Goal: Obtain resource: Obtain resource

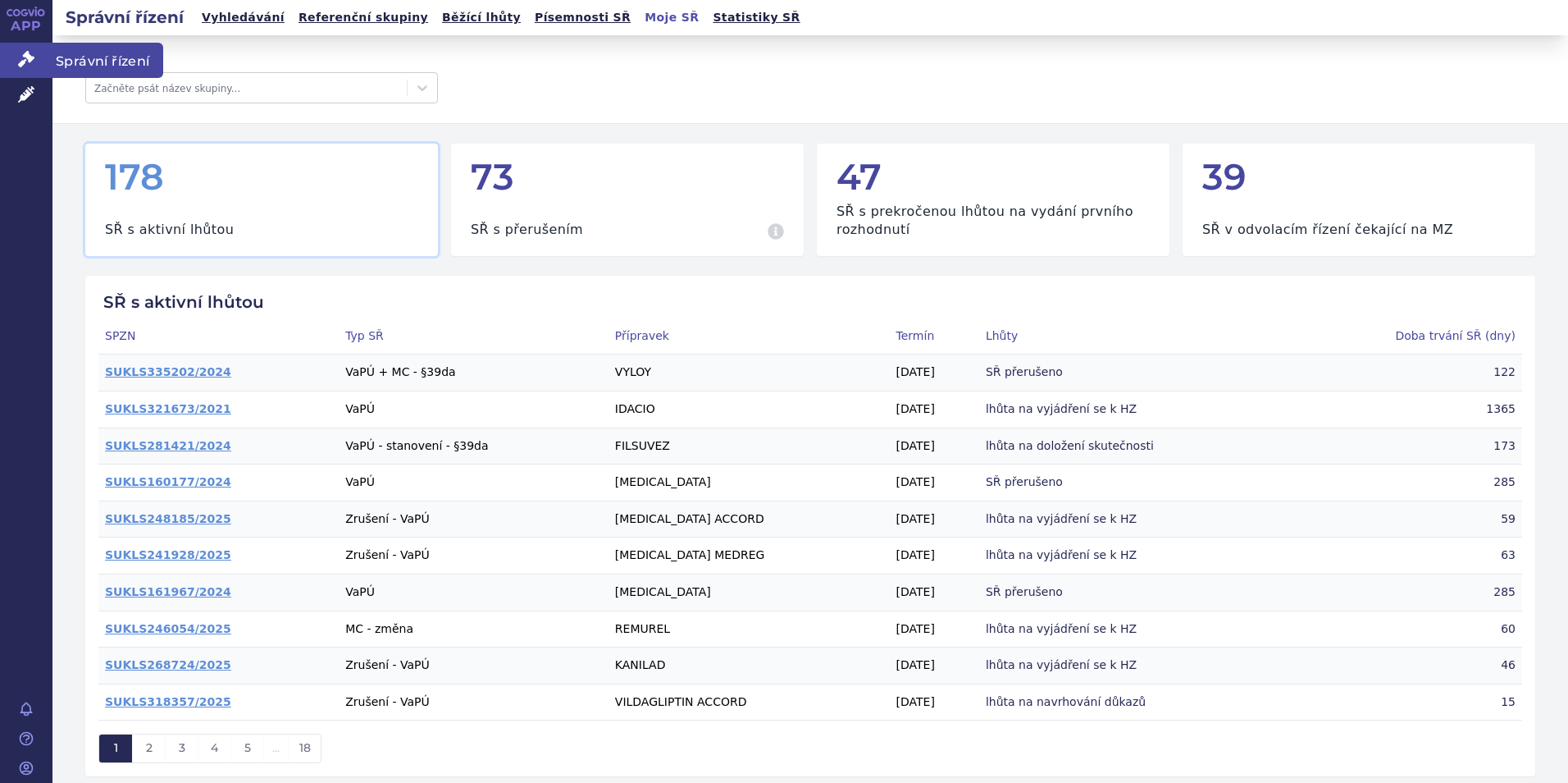
click at [140, 72] on span "Správní řízení" at bounding box center [108, 60] width 110 height 35
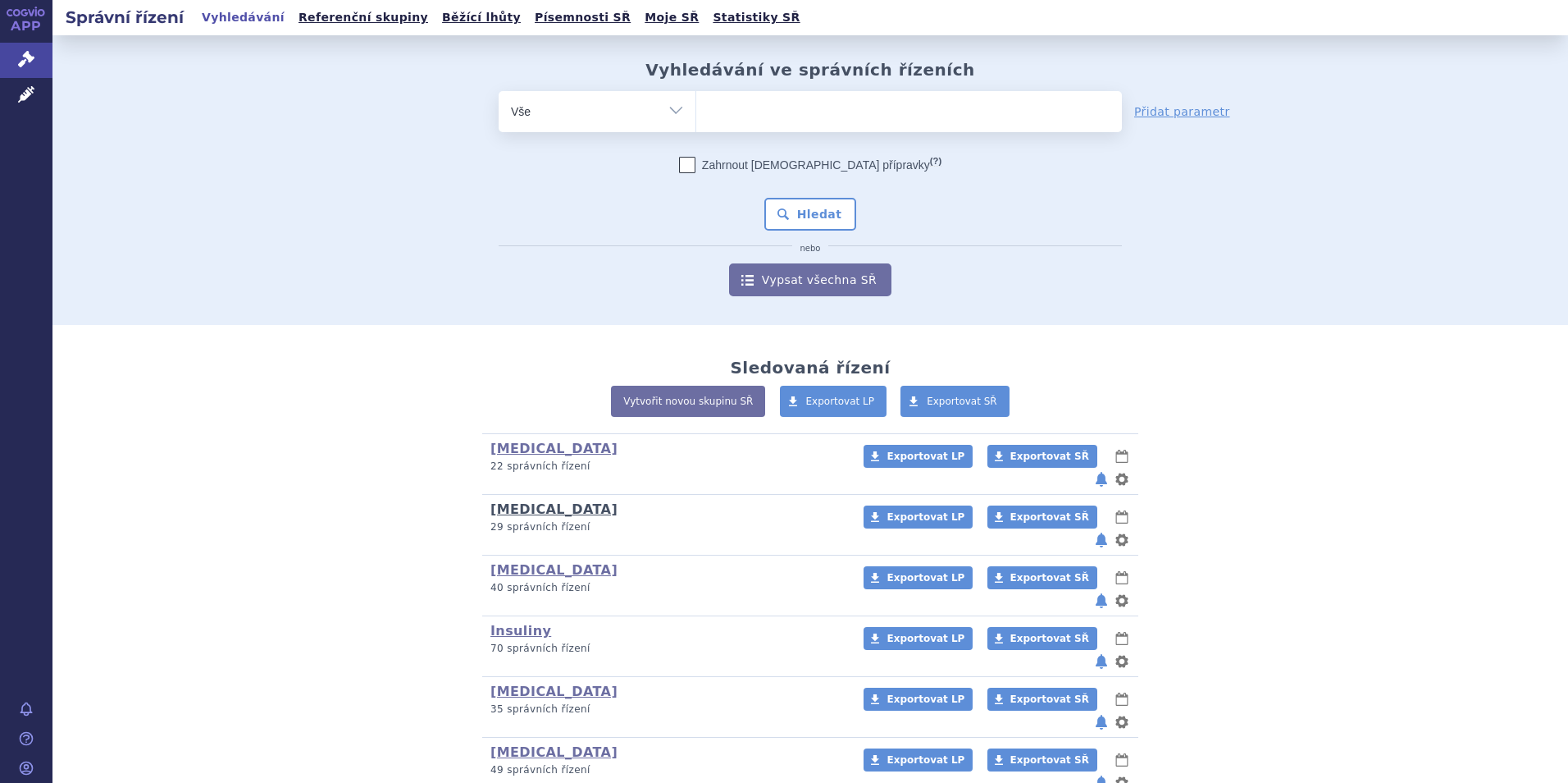
click at [506, 502] on link "[MEDICAL_DATA]" at bounding box center [553, 509] width 127 height 16
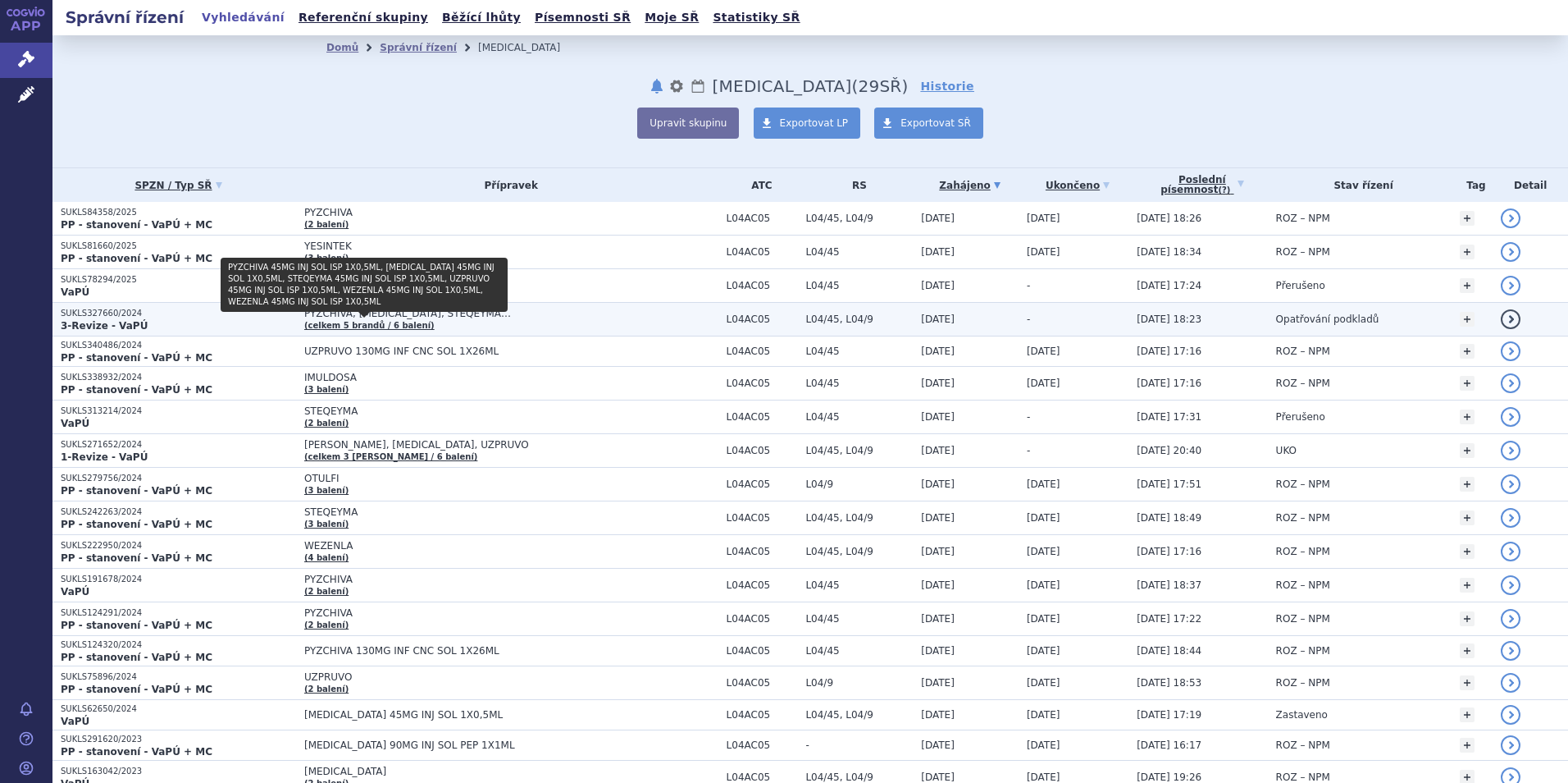
click at [331, 326] on link "(celkem 5 brandů / 6 balení)" at bounding box center [369, 325] width 130 height 9
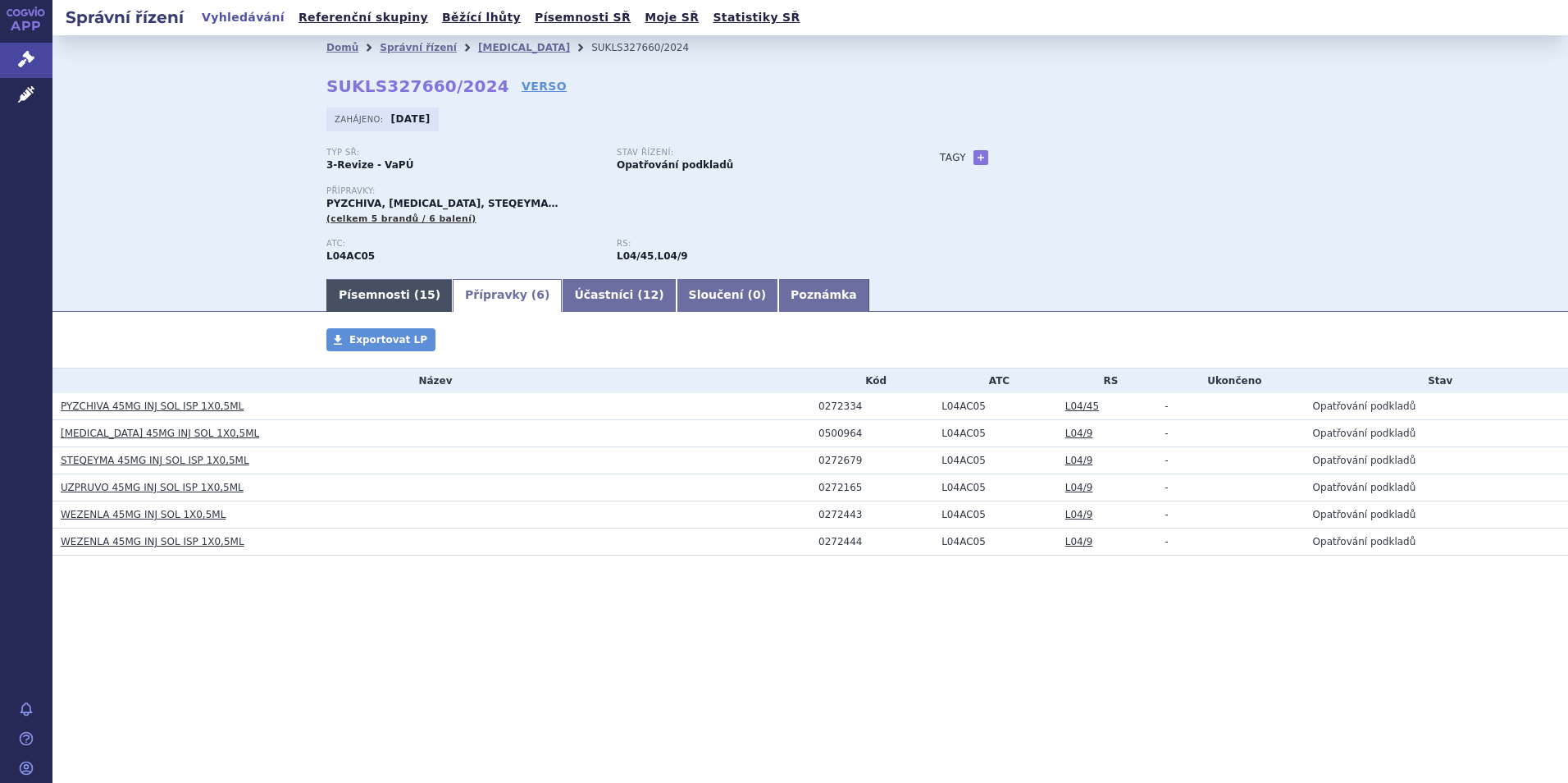
click at [372, 285] on link "Písemnosti ( 15 )" at bounding box center [389, 295] width 126 height 33
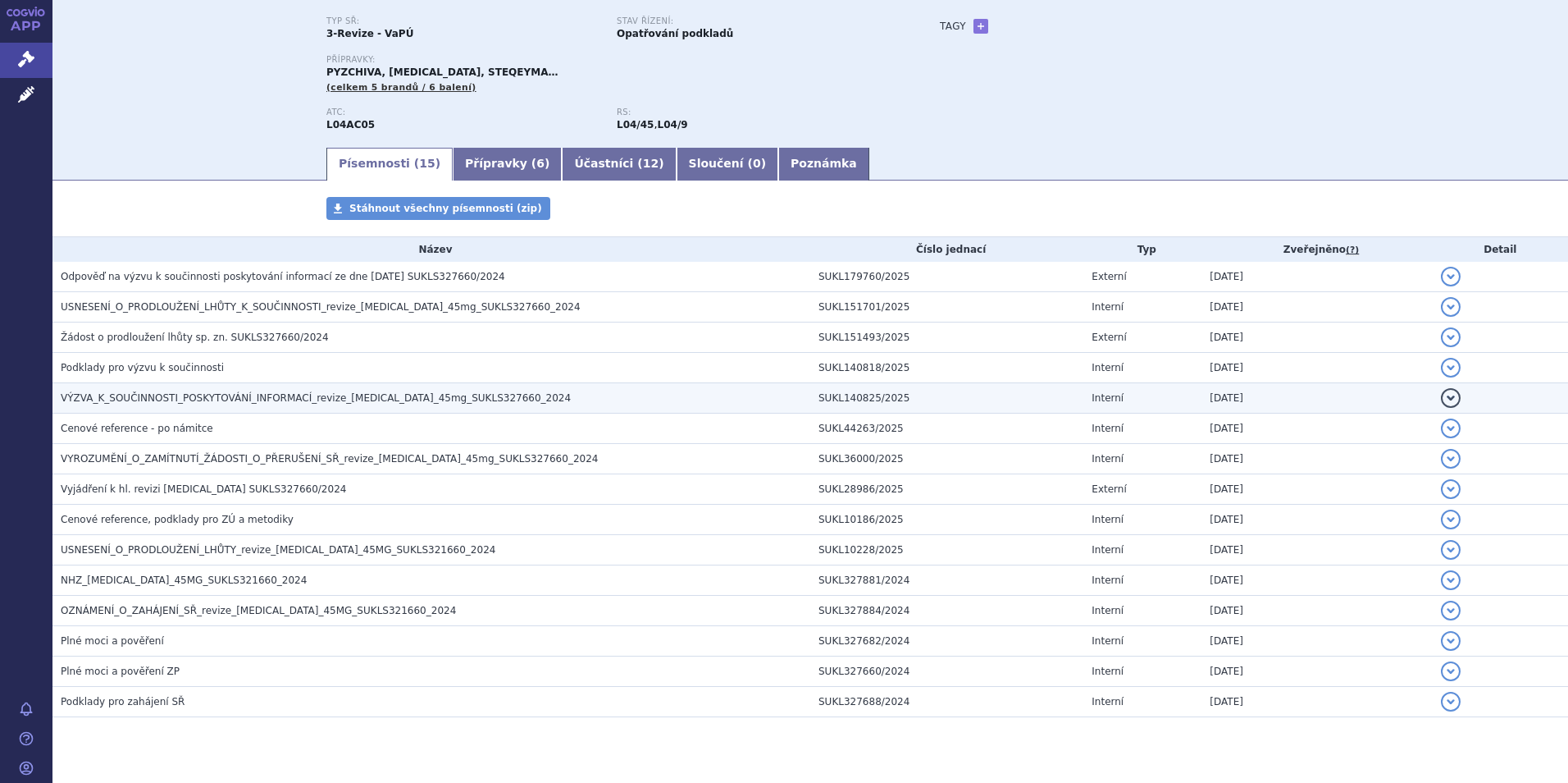
scroll to position [164, 0]
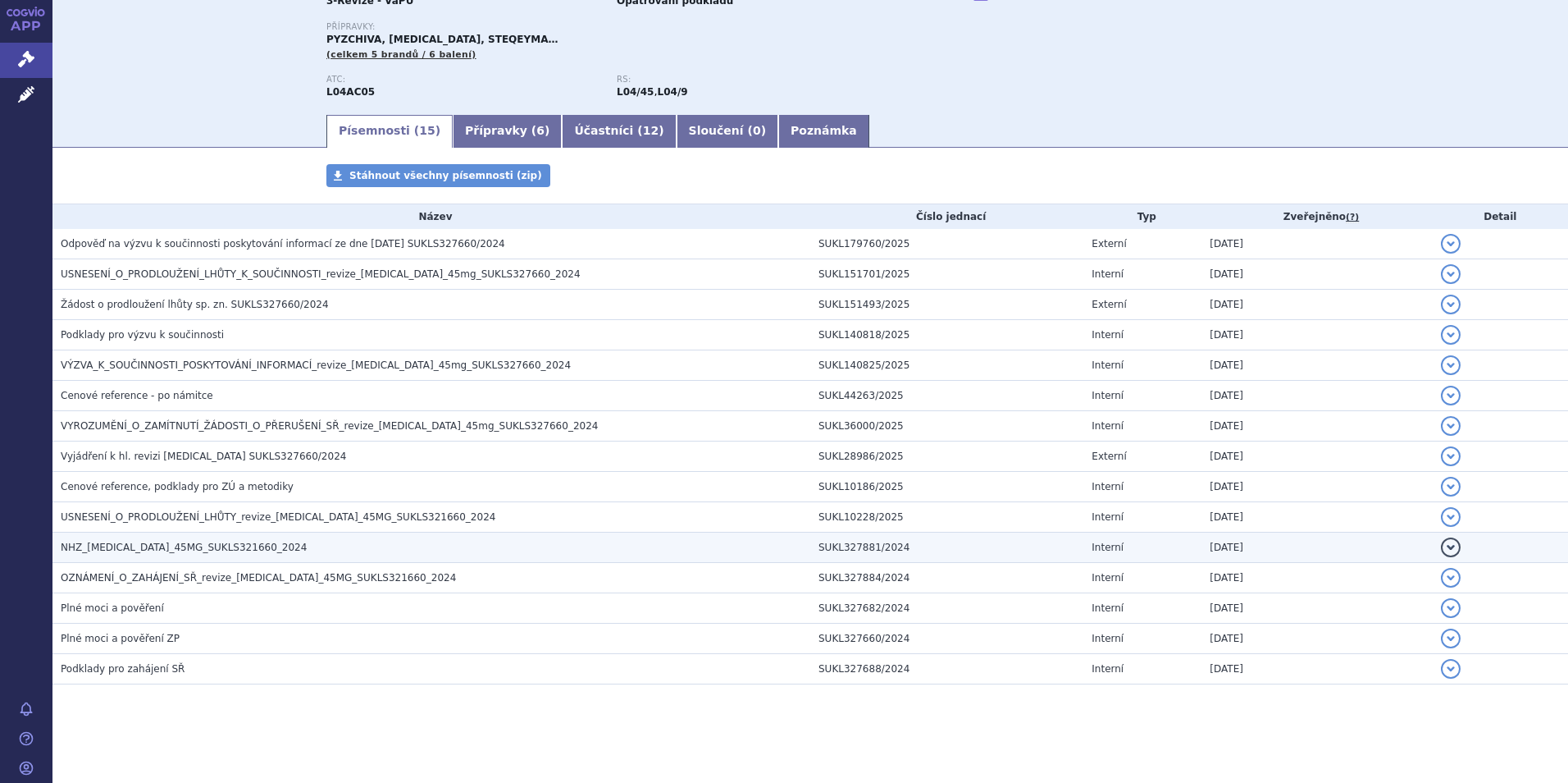
click at [107, 546] on span "NHZ_ustekinumab_45MG_SUKLS321660_2024" at bounding box center [183, 546] width 246 height 11
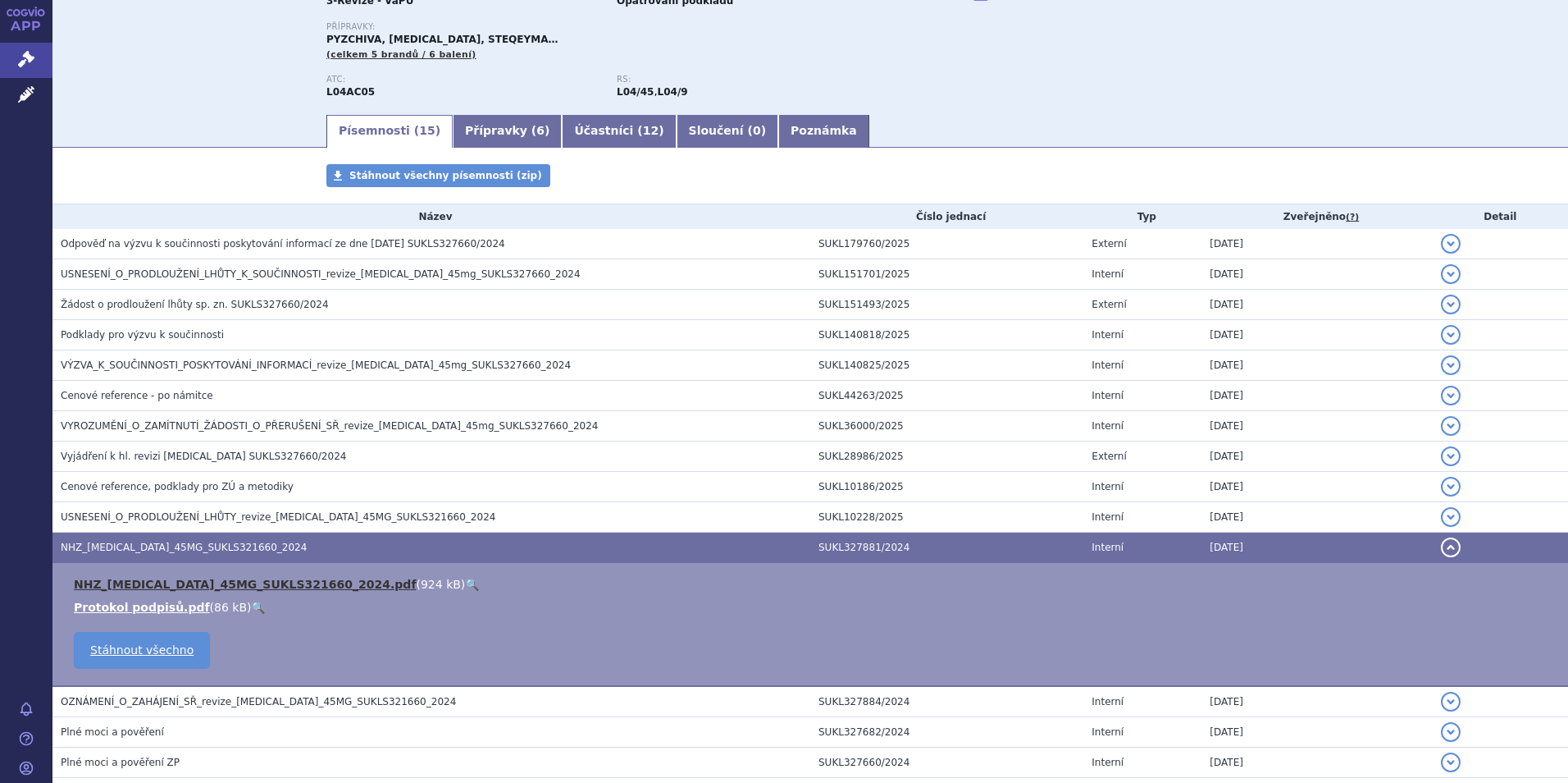
click at [121, 582] on link "NHZ_ustekinumab_45MG_SUKLS321660_2024.pdf" at bounding box center [245, 584] width 342 height 13
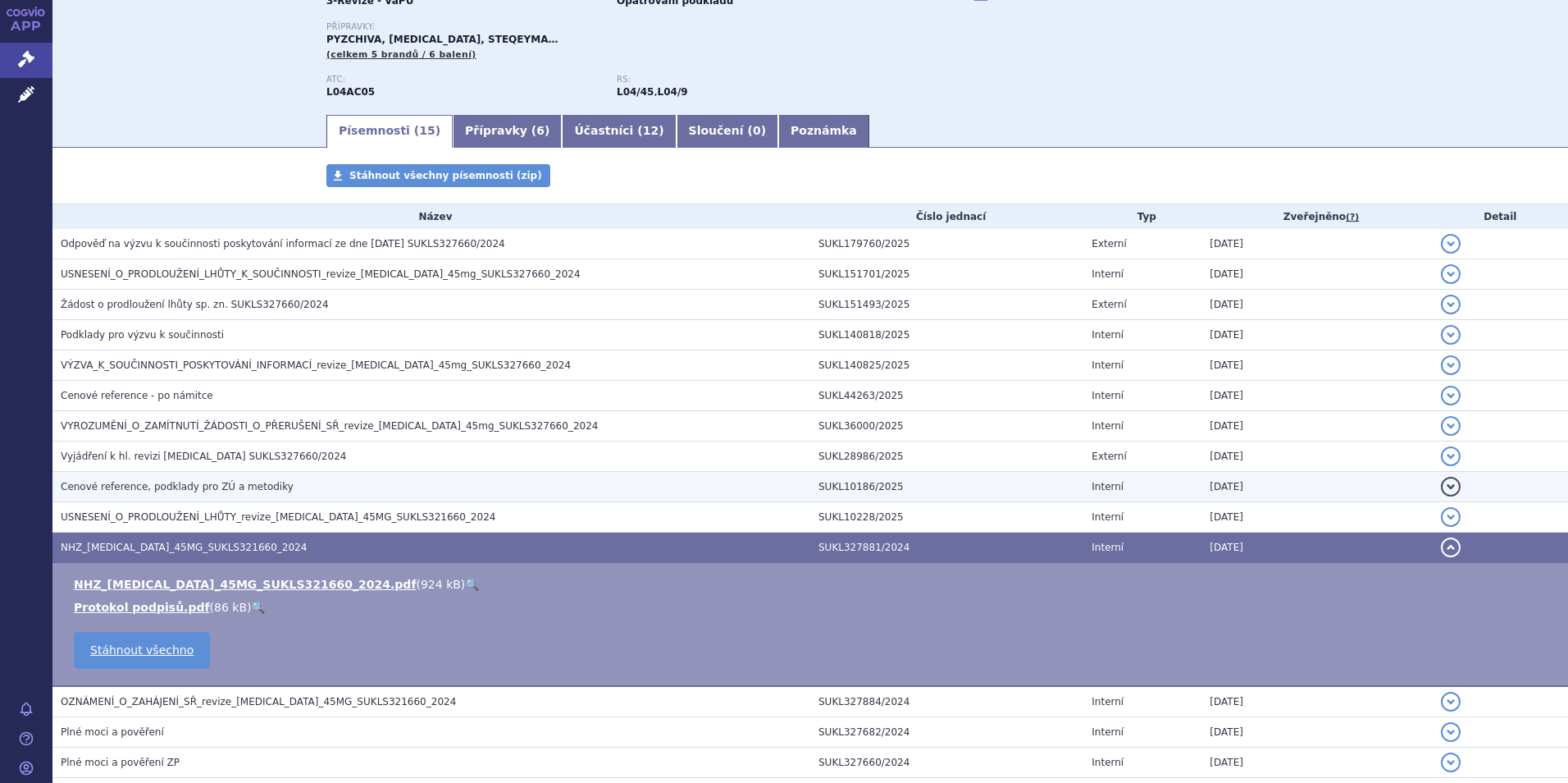
scroll to position [246, 0]
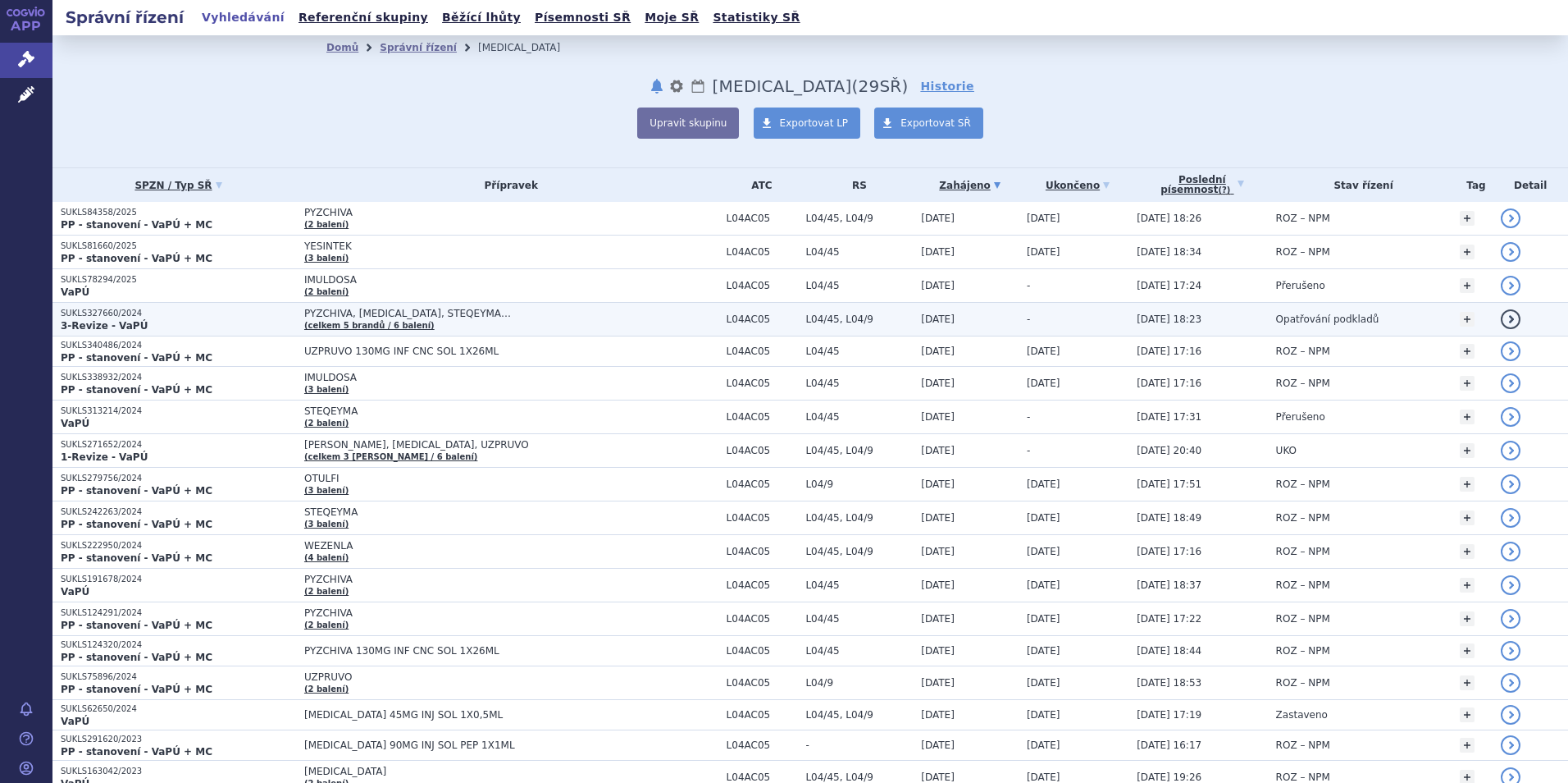
click at [102, 320] on strong "3-Revize - VaPÚ" at bounding box center [104, 325] width 87 height 11
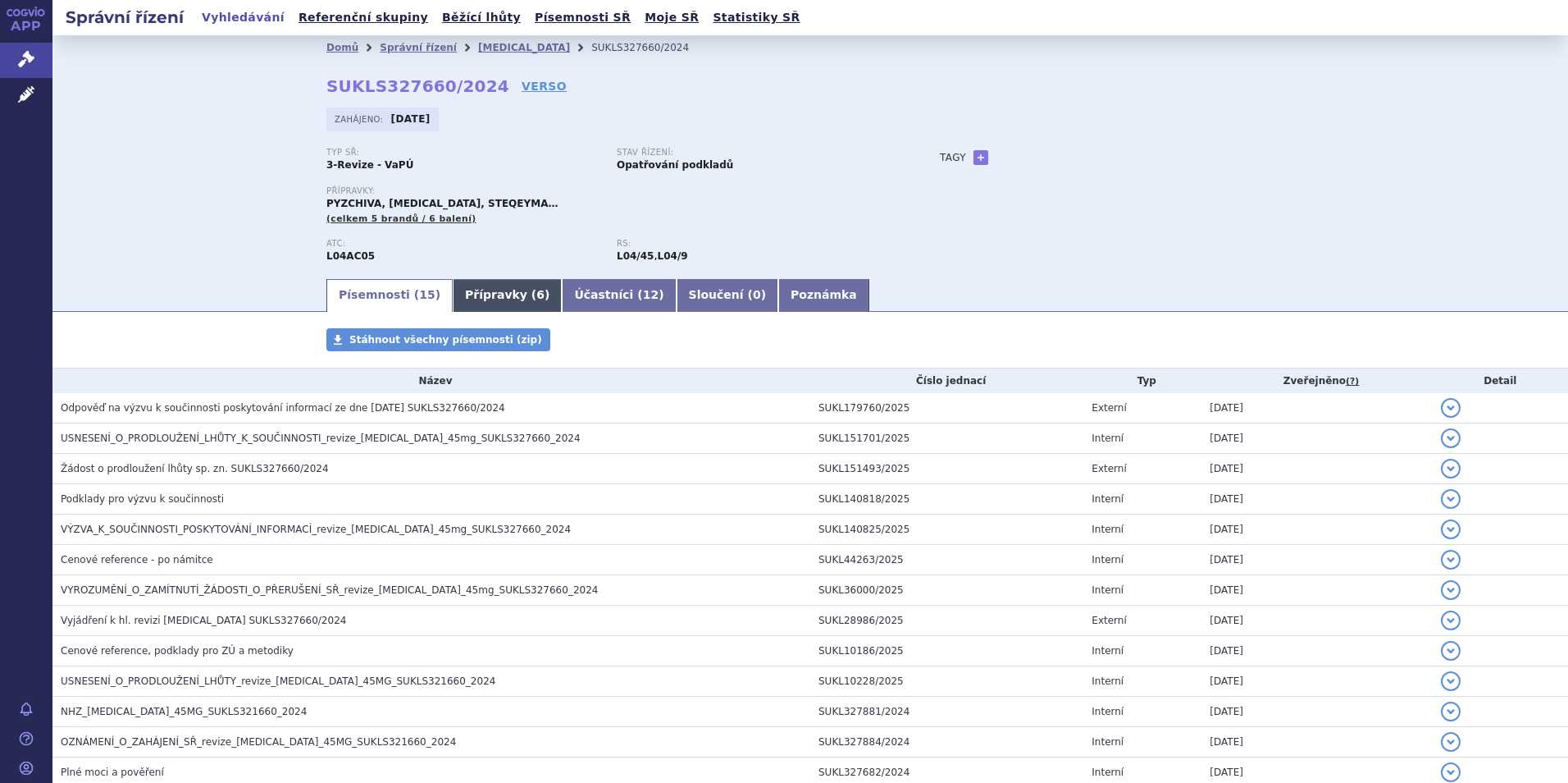
click at [493, 300] on link "Přípravky ( 6 )" at bounding box center [507, 295] width 109 height 33
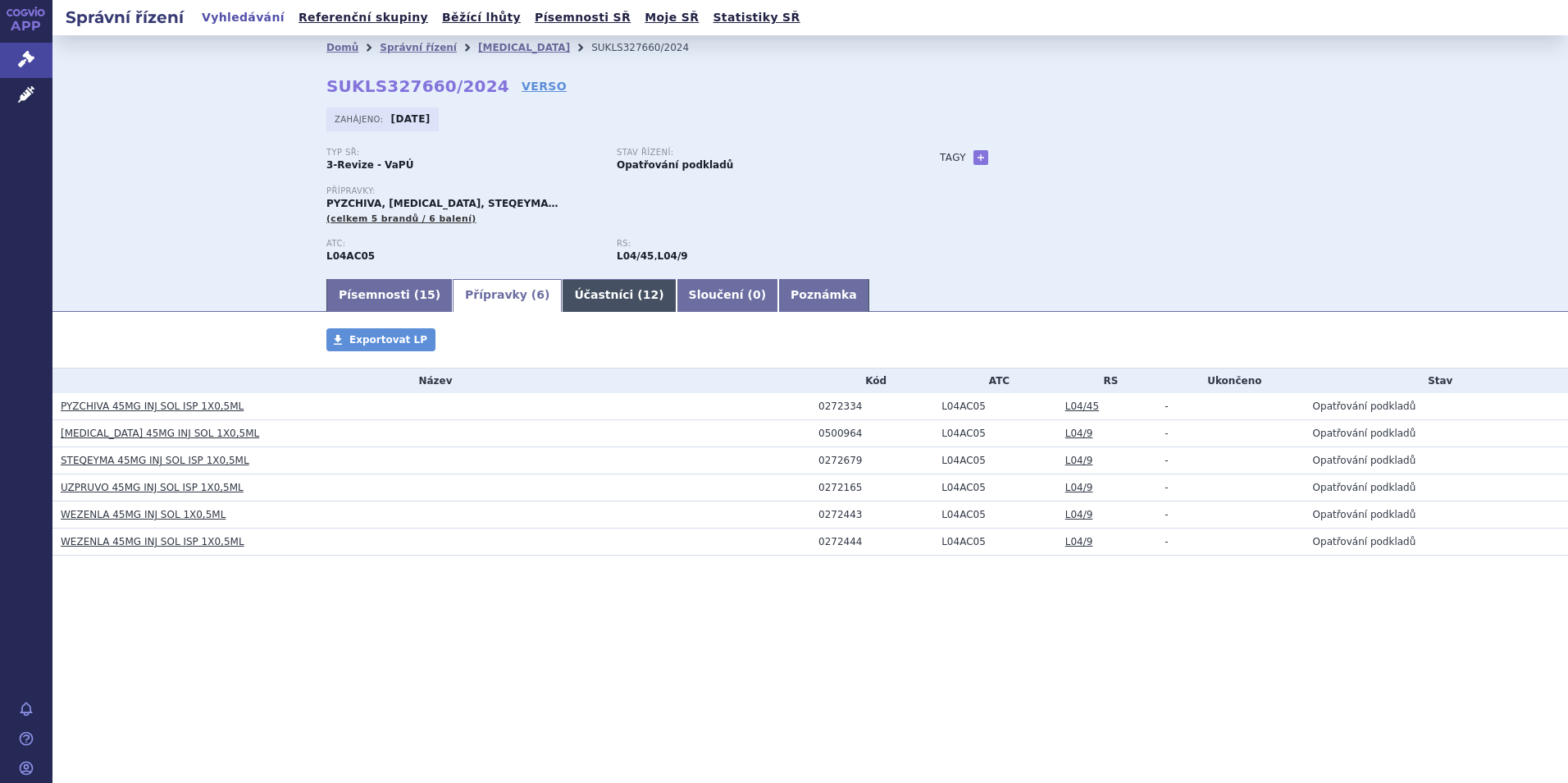
click at [588, 303] on link "Účastníci ( 12 )" at bounding box center [619, 295] width 114 height 33
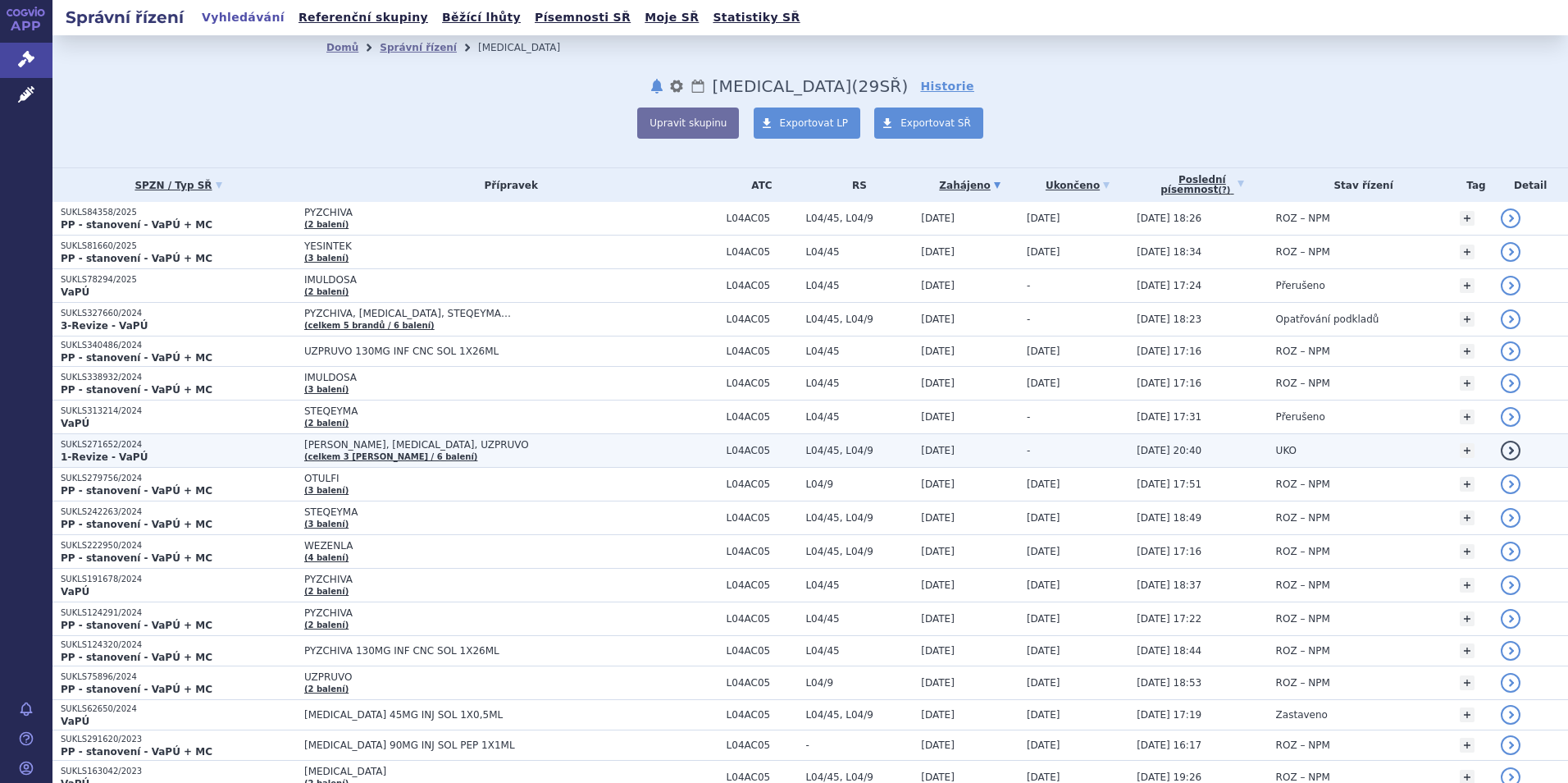
click at [101, 449] on p "SUKLS271652/2024" at bounding box center [178, 444] width 236 height 11
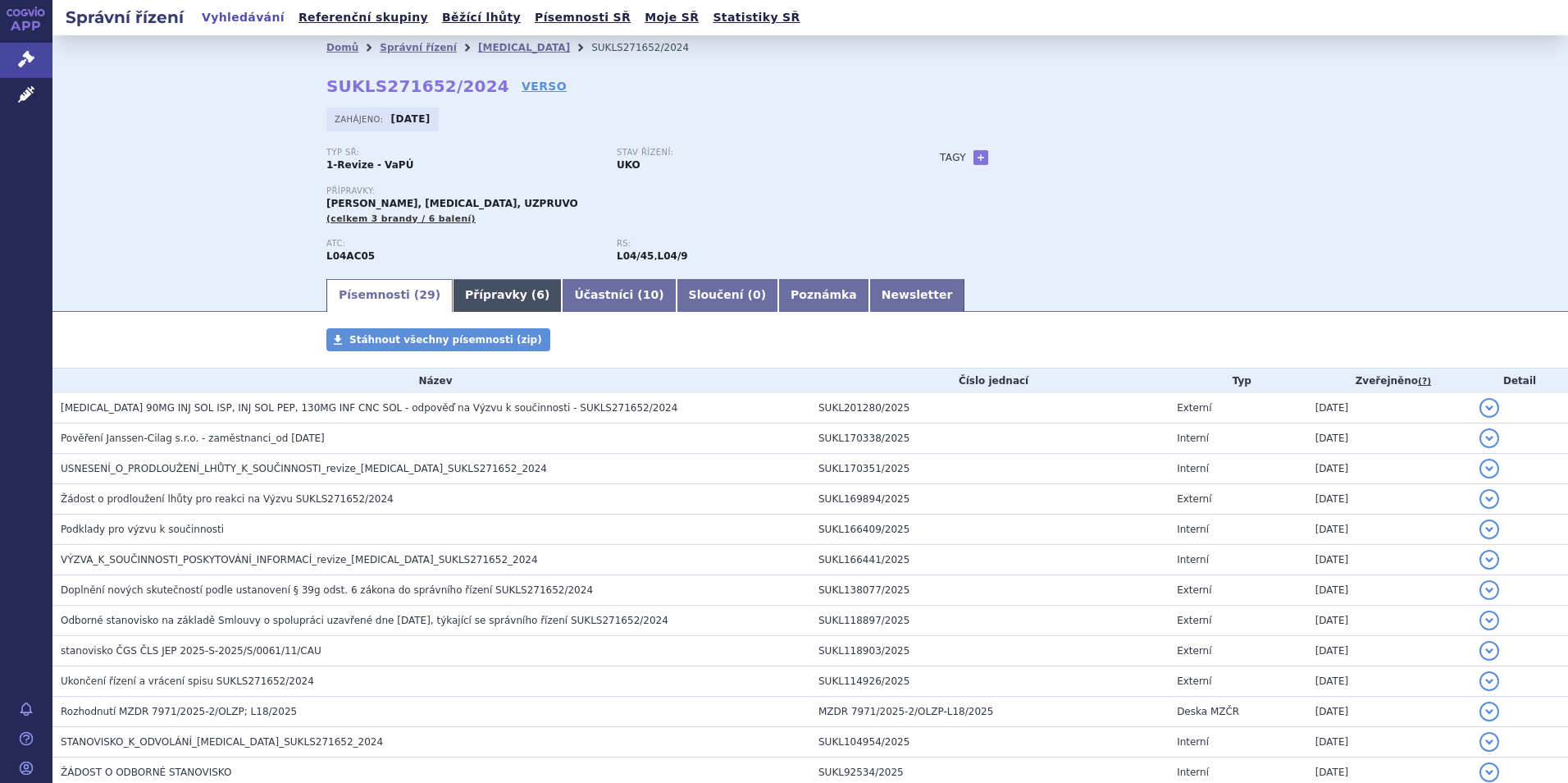
click at [483, 307] on link "Přípravky ( 6 )" at bounding box center [507, 295] width 109 height 33
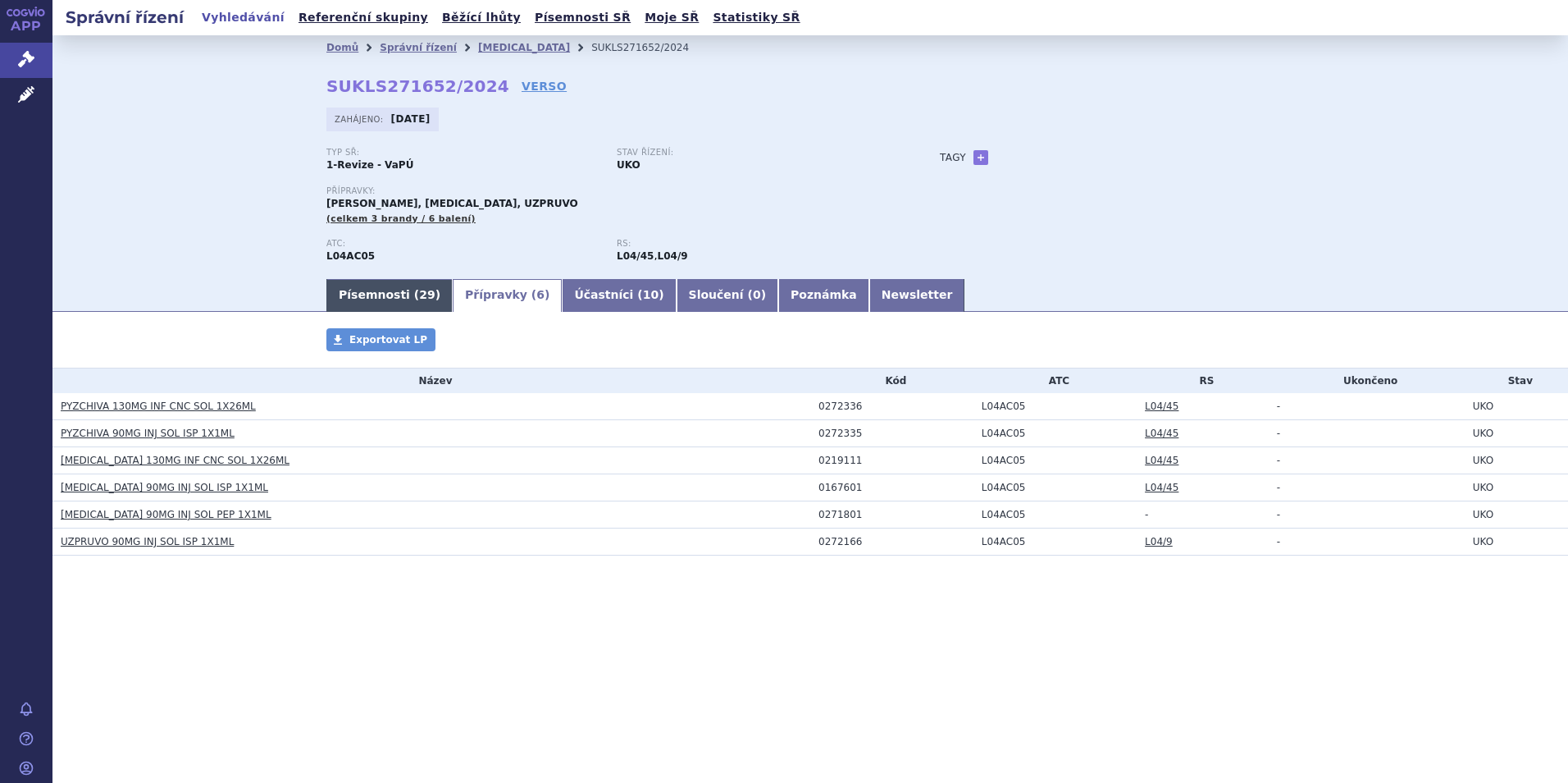
click at [382, 297] on link "Písemnosti ( 29 )" at bounding box center [389, 295] width 126 height 33
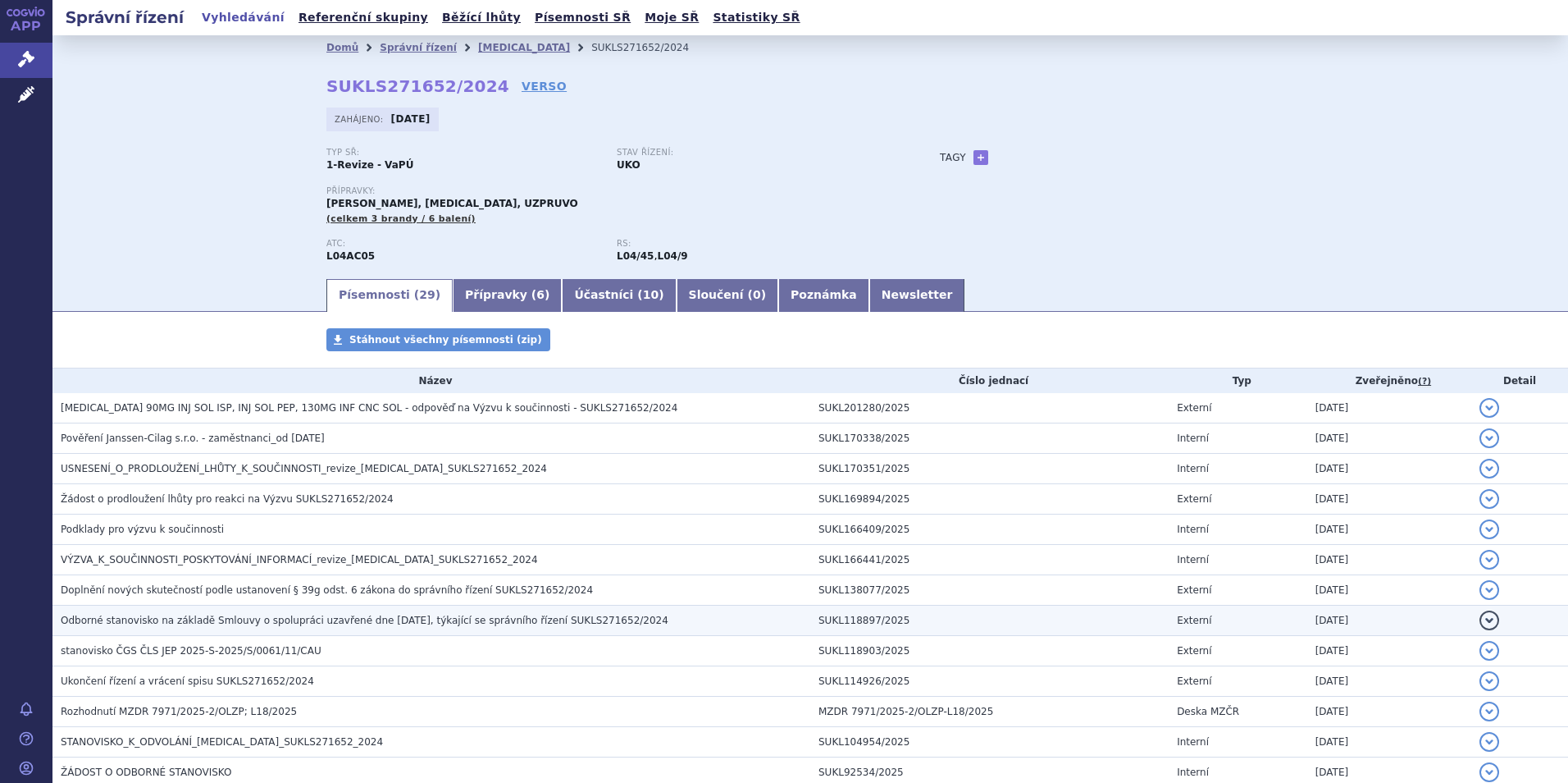
scroll to position [82, 0]
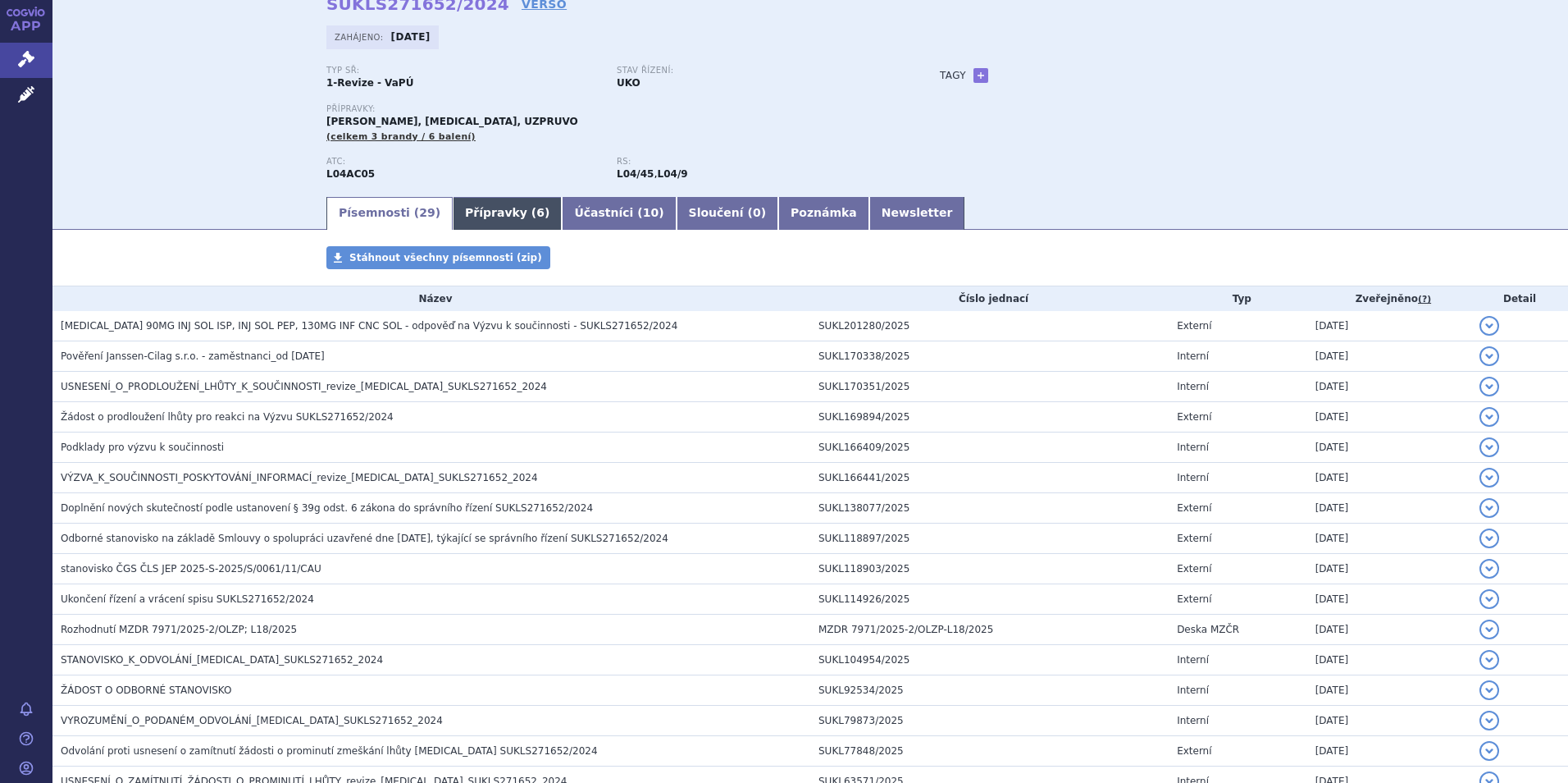
click at [453, 212] on link "Přípravky ( 6 )" at bounding box center [507, 213] width 109 height 33
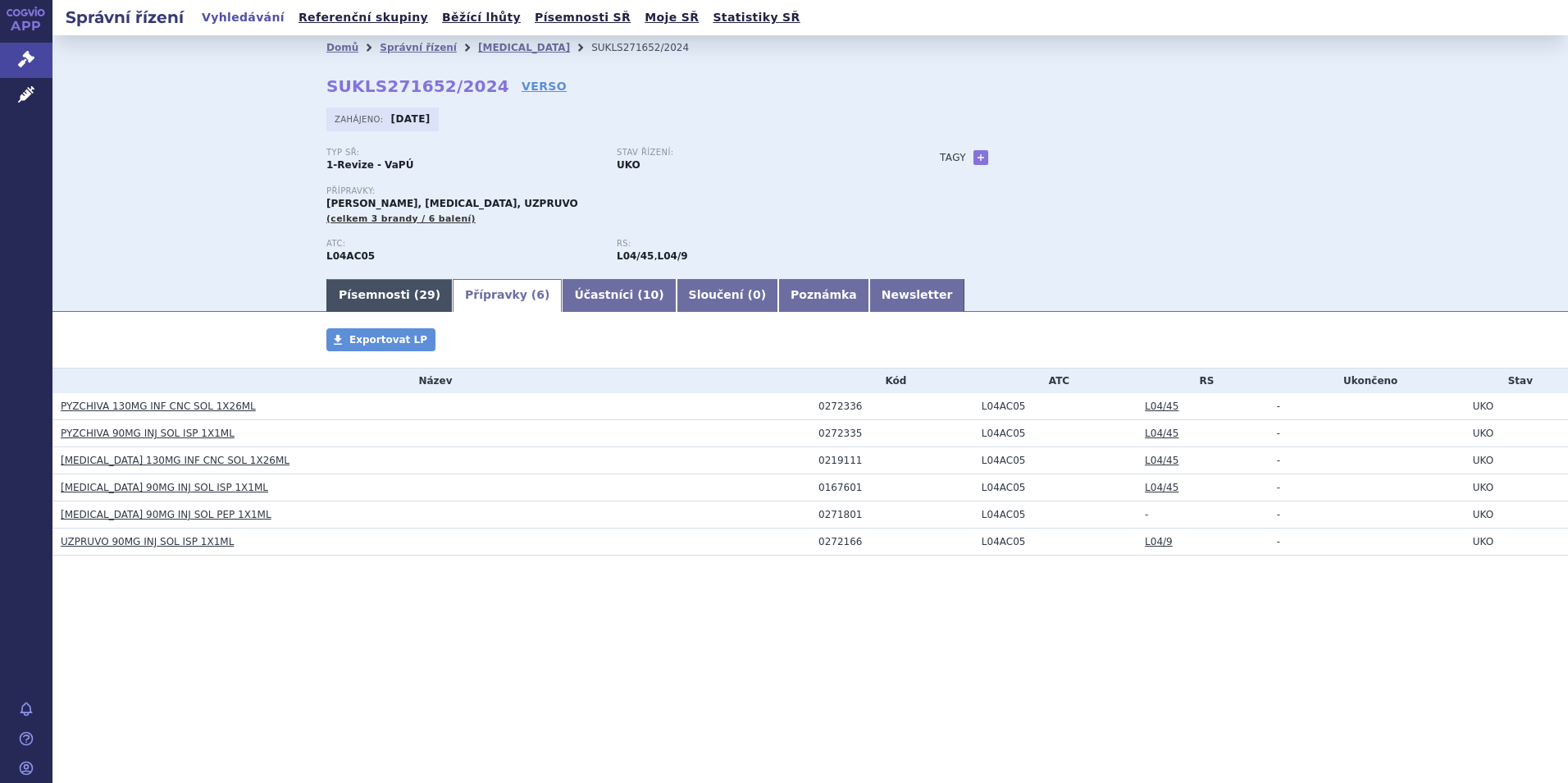
click at [351, 288] on link "Písemnosti ( 29 )" at bounding box center [389, 295] width 126 height 33
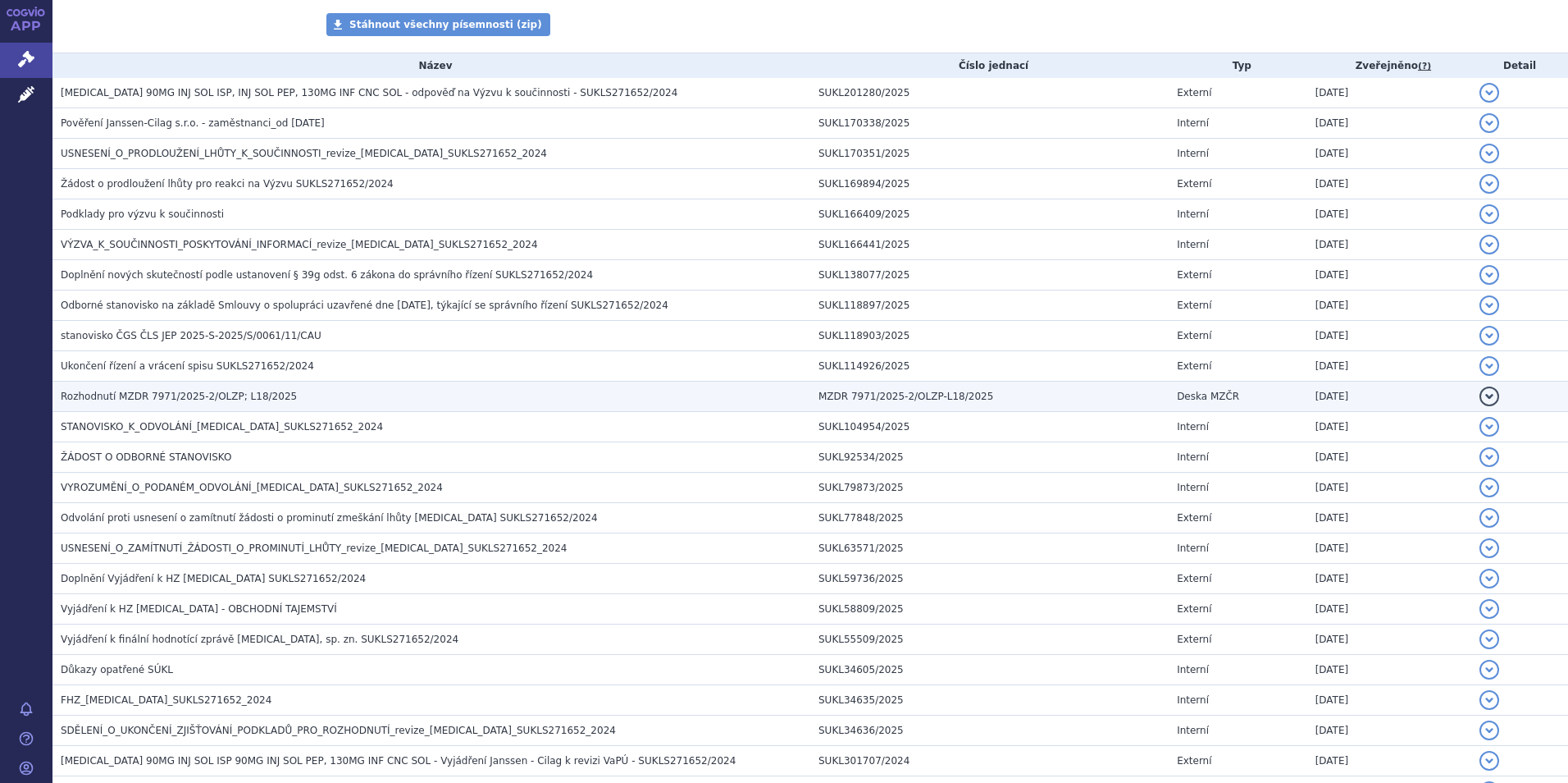
scroll to position [410, 0]
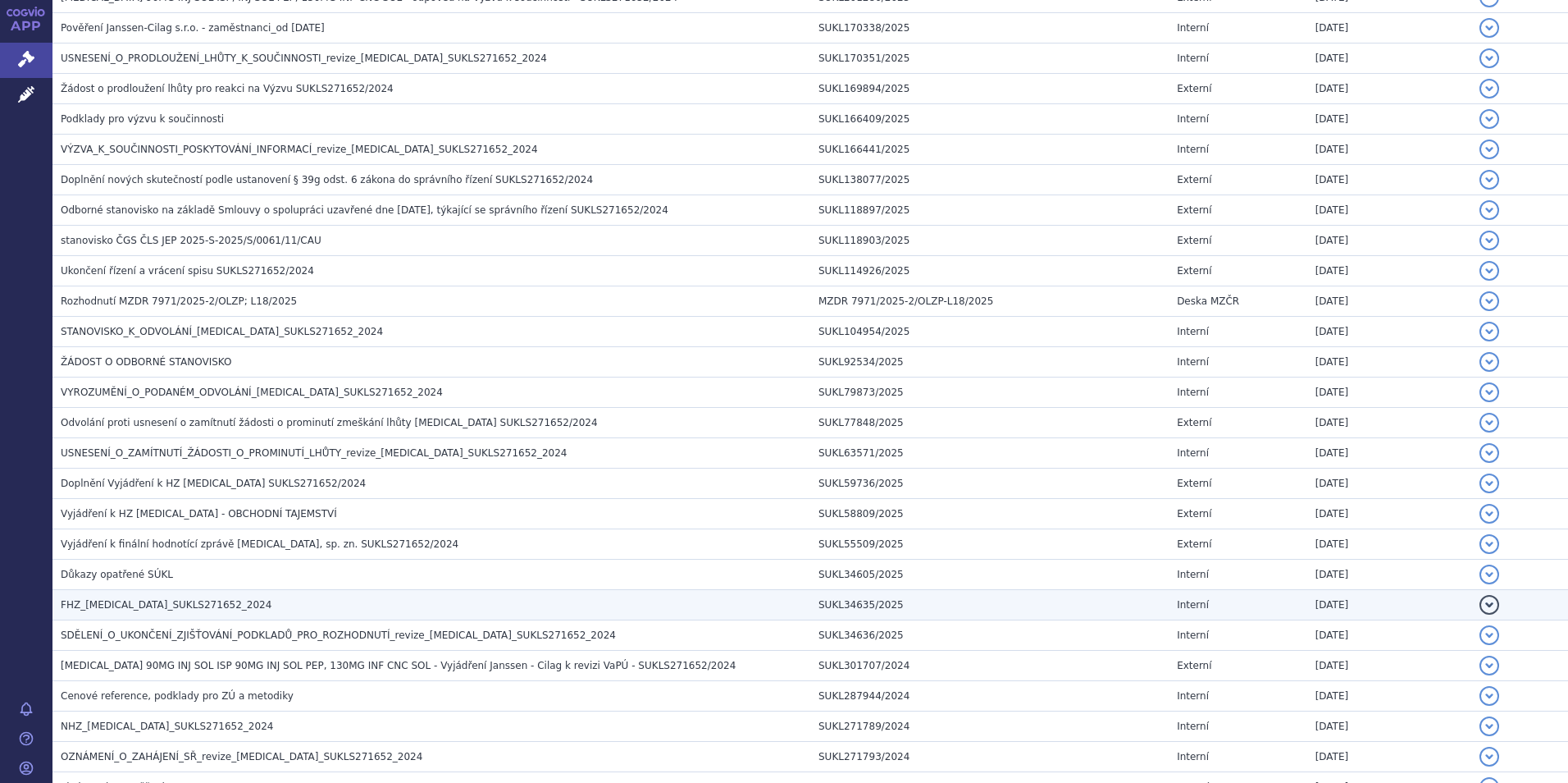
click at [139, 602] on span "FHZ_[MEDICAL_DATA]_SUKLS271652_2024" at bounding box center [166, 604] width 211 height 11
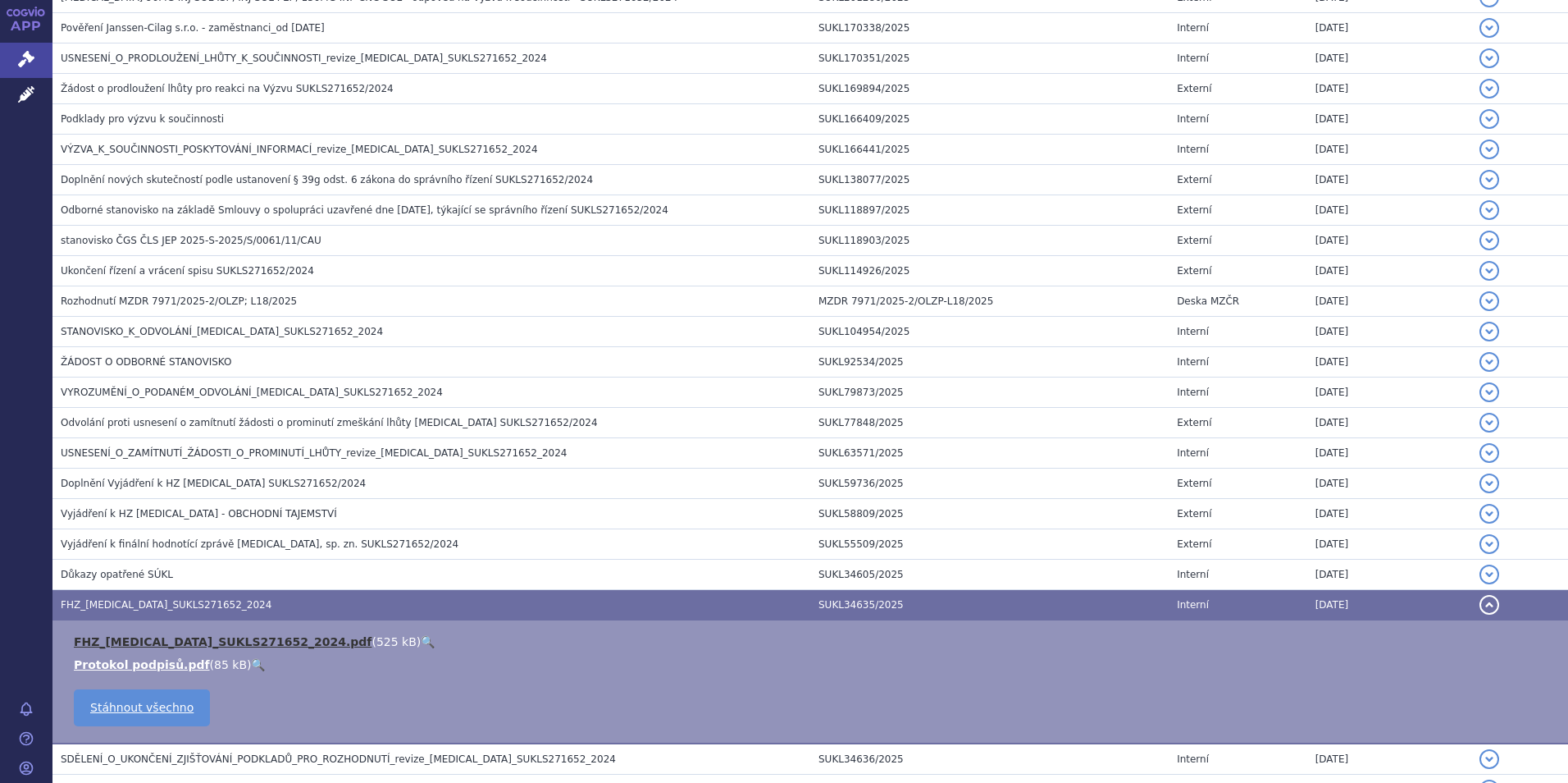
click at [125, 639] on link "FHZ_[MEDICAL_DATA]_SUKLS271652_2024.pdf" at bounding box center [223, 641] width 298 height 13
